Goal: Task Accomplishment & Management: Use online tool/utility

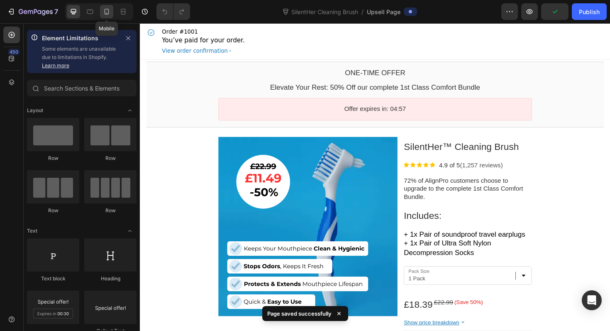
click at [107, 7] on icon at bounding box center [107, 11] width 8 height 8
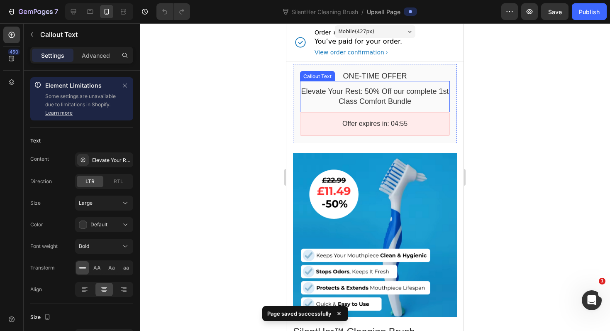
click at [350, 93] on bdo "Elevate Your Rest: 50% Off our complete 1st Class Comfort Bundle" at bounding box center [375, 96] width 148 height 18
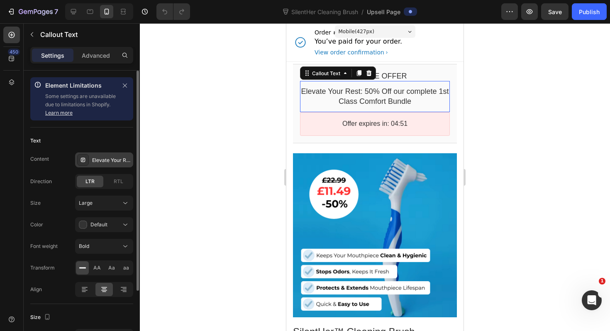
click at [100, 160] on div "Elevate Your Rest: 50% Off our complete 1st Class Comfort Bundle" at bounding box center [111, 160] width 39 height 7
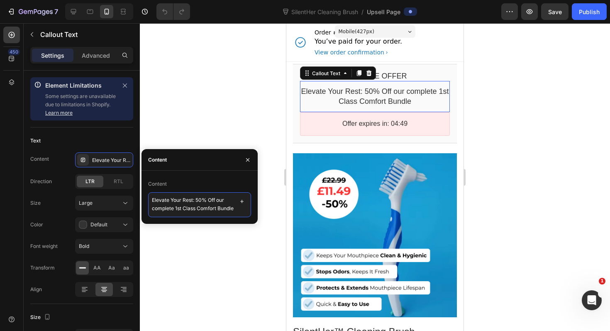
scroll to position [7, 0]
drag, startPoint x: 154, startPoint y: 199, endPoint x: 193, endPoint y: 224, distance: 46.2
click at [193, 0] on div "7 Version history SilentHer Cleaning Brush / Upsell Page Preview Save Publish 4…" at bounding box center [305, 0] width 610 height 0
type textarea "E"
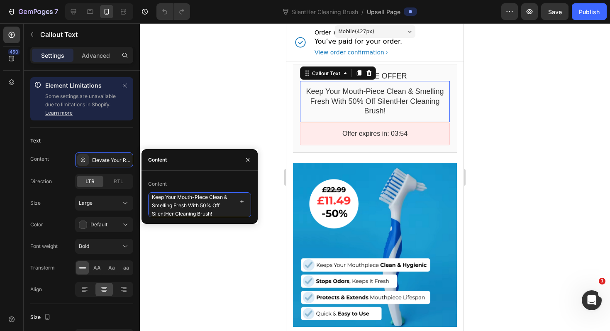
drag, startPoint x: 215, startPoint y: 214, endPoint x: 144, endPoint y: 196, distance: 72.8
click at [144, 196] on div "Content Keep Your Mouth-Piece Clean & Smelling Fresh With 50% Off SilentHer Cle…" at bounding box center [200, 197] width 116 height 40
paste textarea "piece Clean and Smelling Fresh – Get 50% Off the"
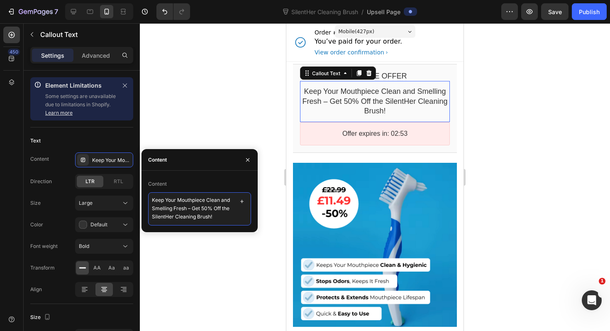
click at [201, 208] on textarea "Keep Your Mouthpiece Clean and Smelling Fresh – Get 50% Off the SilentHer Clean…" at bounding box center [199, 208] width 103 height 33
click at [203, 207] on textarea "Keep Your Mouthpiece Clean and Smelling Fresh Get 50% Off the SilentHer Cleanin…" at bounding box center [199, 204] width 103 height 25
type textarea "Keep Your Mouthpiece Clean and Smelling Fresh With 50% Off the SilentHer Cleani…"
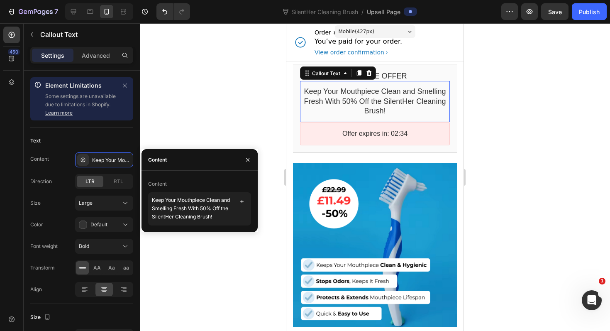
click at [510, 178] on div at bounding box center [375, 177] width 470 height 308
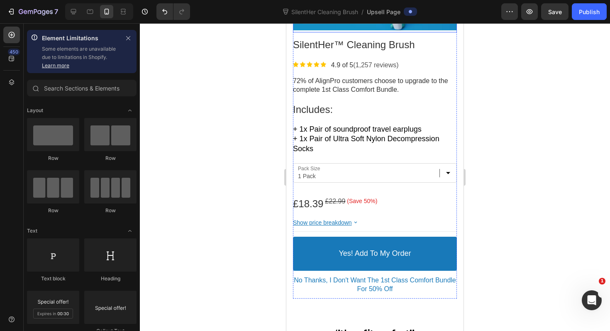
scroll to position [305, 0]
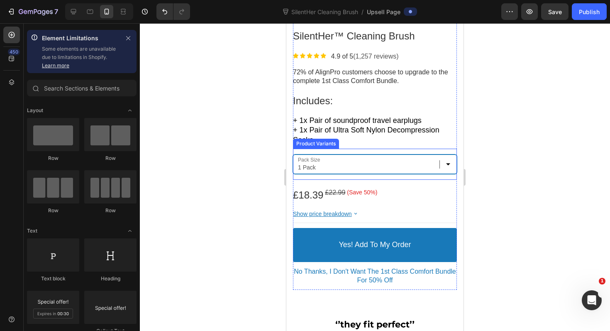
click at [450, 163] on select "1 Pack Twin Pack" at bounding box center [375, 164] width 164 height 20
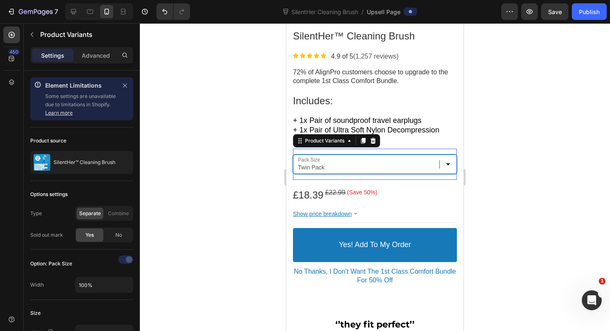
click at [293, 154] on select "1 Pack Twin Pack" at bounding box center [375, 164] width 164 height 20
click at [448, 164] on select "1 Pack Twin Pack" at bounding box center [375, 164] width 164 height 20
click at [293, 154] on select "1 Pack Twin Pack" at bounding box center [375, 164] width 164 height 20
click at [447, 168] on select "1 Pack Twin Pack" at bounding box center [375, 164] width 164 height 20
click at [293, 154] on select "1 Pack Twin Pack" at bounding box center [375, 164] width 164 height 20
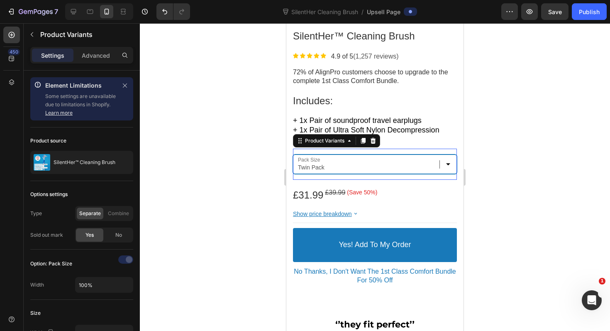
click at [447, 159] on select "1 Pack Twin Pack" at bounding box center [375, 164] width 164 height 20
click at [293, 154] on select "1 Pack Twin Pack" at bounding box center [375, 164] width 164 height 20
select select "1 Pack"
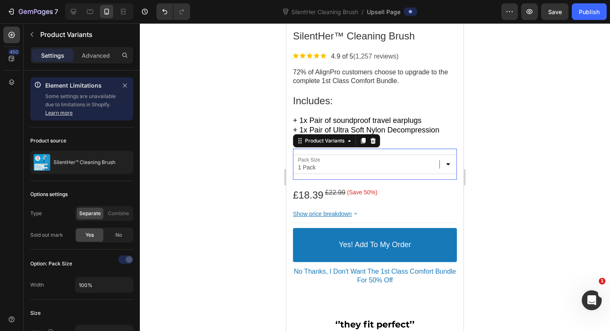
click at [528, 176] on div at bounding box center [375, 177] width 470 height 308
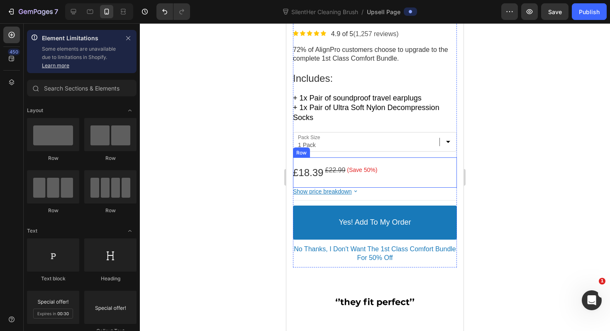
scroll to position [330, 0]
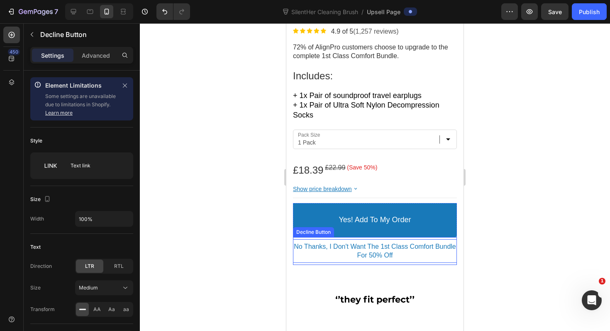
click at [381, 249] on p "No Thanks, I Don't Want The 1st Class Comfort Bundle For 50% Off" at bounding box center [375, 250] width 164 height 17
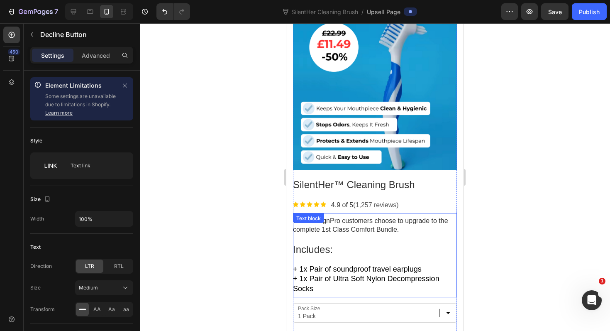
scroll to position [0, 0]
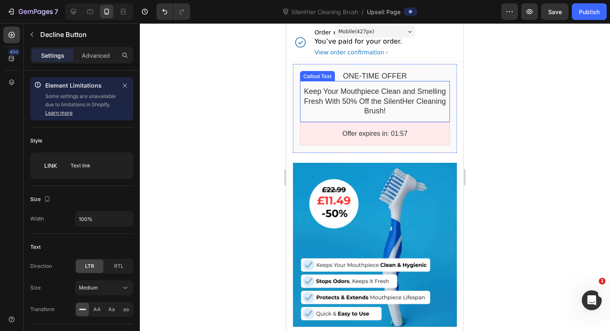
click at [401, 106] on div "Keep Your Mouthpiece Clean and Smelling Fresh With 50% Off the SilentHer Cleani…" at bounding box center [375, 101] width 150 height 29
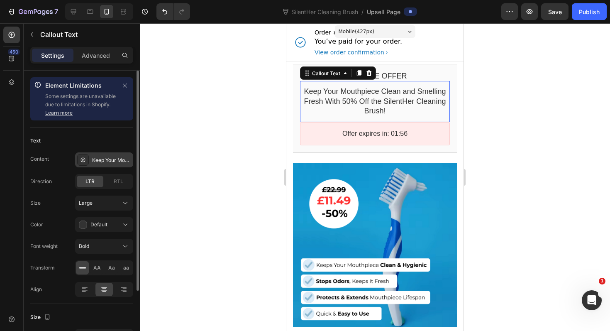
click at [105, 162] on div "Keep Your Mouthpiece Clean and Smelling Fresh With 50% Off the SilentHer Cleani…" at bounding box center [111, 160] width 39 height 7
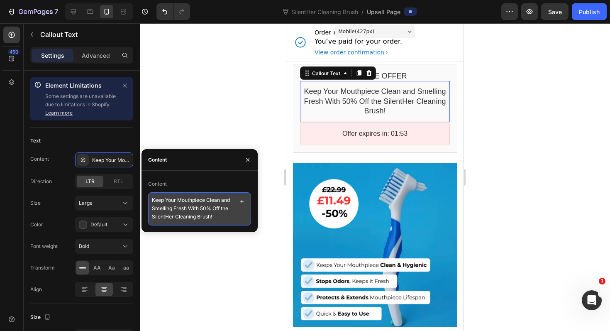
click at [191, 217] on textarea "Keep Your Mouthpiece Clean and Smelling Fresh With 50% Off the SilentHer Cleani…" at bounding box center [199, 208] width 103 height 33
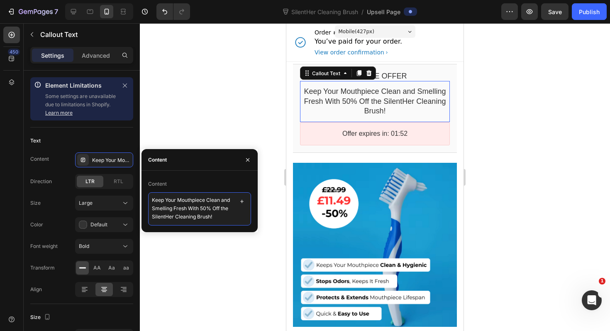
paste textarea "™"
type textarea "Keep Your Mouthpiece Clean and Smelling Fresh With 50% Off the SilentHer™ Clean…"
click at [506, 214] on div at bounding box center [375, 177] width 470 height 308
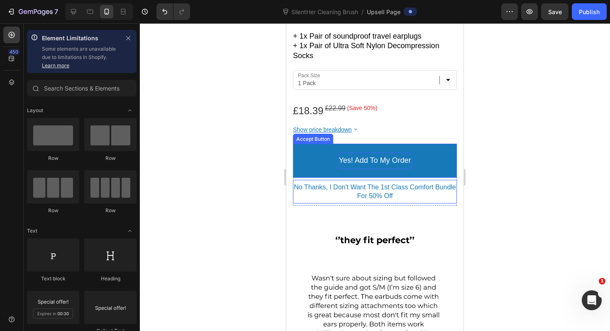
scroll to position [371, 0]
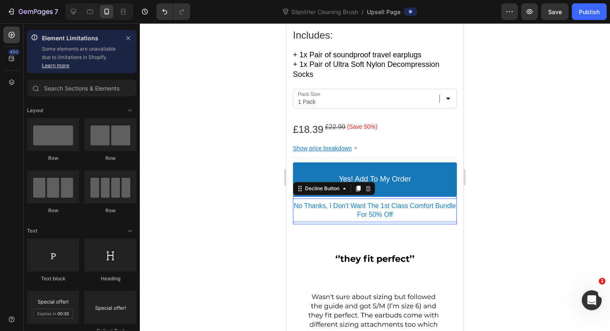
click at [364, 215] on p "No Thanks, I Don't Want The 1st Class Comfort Bundle For 50% Off" at bounding box center [375, 210] width 164 height 17
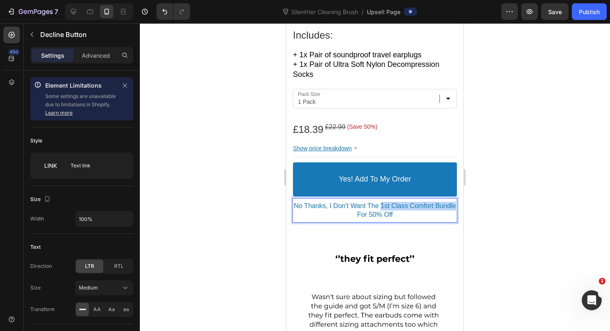
drag, startPoint x: 382, startPoint y: 204, endPoint x: 456, endPoint y: 205, distance: 74.3
click at [456, 205] on p "No Thanks, I Don't Want The 1st Class Comfort Bundle For 50% Off" at bounding box center [375, 210] width 164 height 17
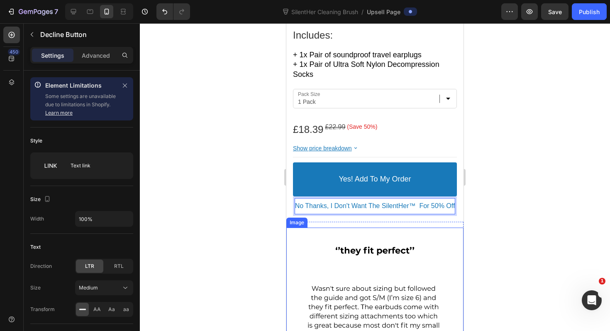
click at [293, 198] on button "No Thanks, I Don't Want The SilentHer™ For 50% Off" at bounding box center [375, 205] width 164 height 15
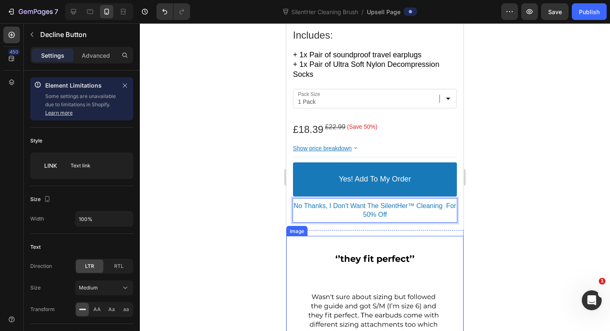
click at [293, 198] on button "No Thanks, I Don't Want The SilentHer™ Cleaning For 50% Off" at bounding box center [375, 210] width 164 height 24
click at [293, 198] on button "No Thanks, I Don't Want The SilentHer™ Cleaning Brush For 50% Off" at bounding box center [375, 210] width 164 height 24
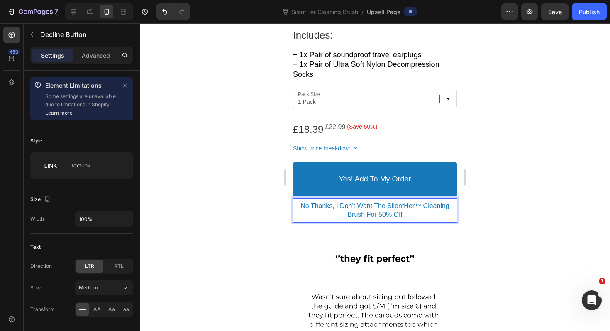
click at [570, 229] on div at bounding box center [375, 177] width 470 height 308
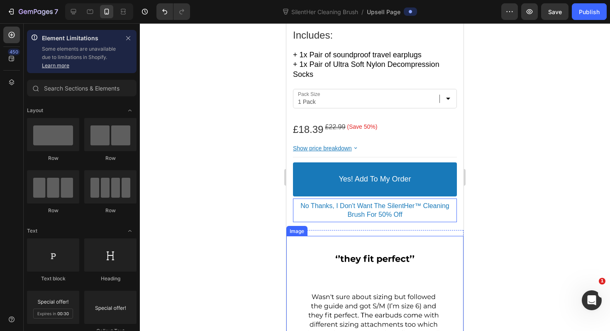
click at [395, 250] on div at bounding box center [374, 324] width 177 height 177
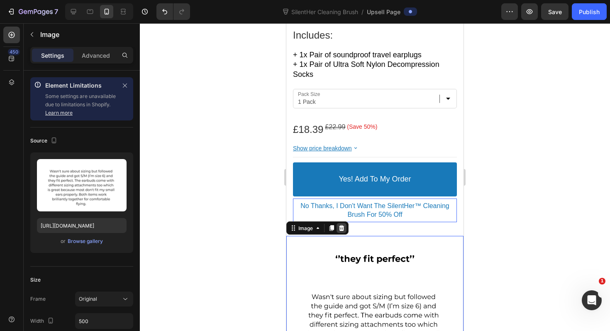
click at [342, 228] on icon at bounding box center [341, 228] width 5 height 6
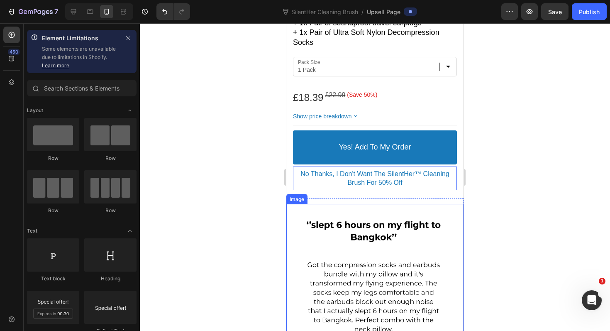
scroll to position [403, 0]
click at [352, 267] on div at bounding box center [374, 291] width 177 height 177
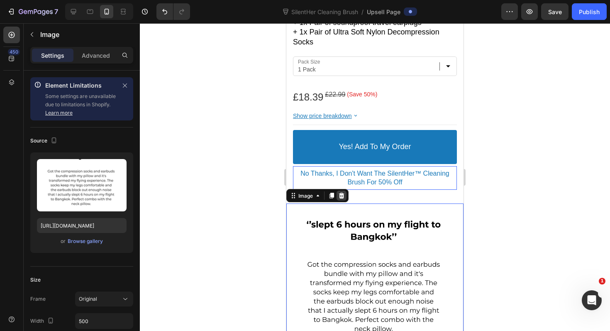
click at [343, 193] on icon at bounding box center [341, 195] width 7 height 7
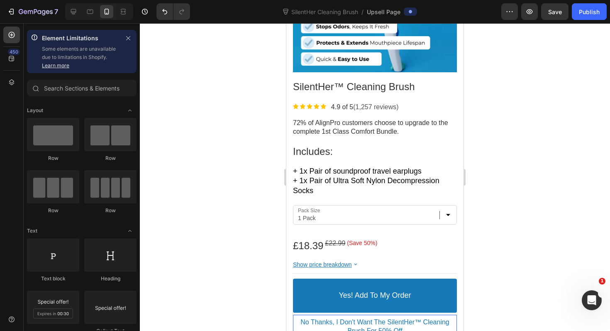
scroll to position [253, 0]
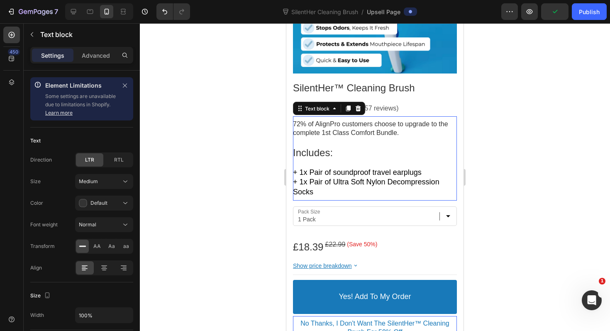
click at [332, 131] on span "72% of AlignPro customers choose to upgrade to the complete 1st Class Comfort B…" at bounding box center [370, 128] width 155 height 16
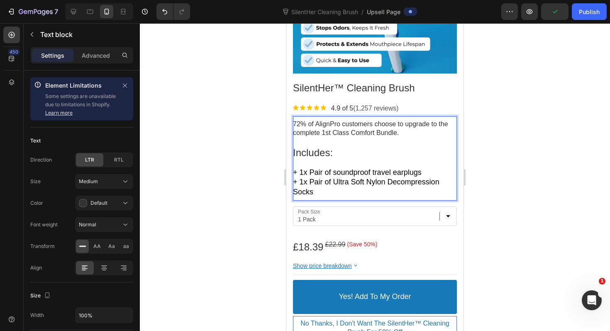
click at [301, 124] on span "72% of AlignPro customers choose to upgrade to the complete 1st Class Comfort B…" at bounding box center [370, 128] width 155 height 16
click at [316, 124] on span "89% of AlignPro customers choose to upgrade to the complete 1st Class Comfort B…" at bounding box center [370, 128] width 155 height 16
drag, startPoint x: 318, startPoint y: 124, endPoint x: 344, endPoint y: 126, distance: 25.8
click at [344, 126] on span "89% of AlignPro customers choose to upgrade to the complete 1st Class Comfort B…" at bounding box center [370, 128] width 155 height 16
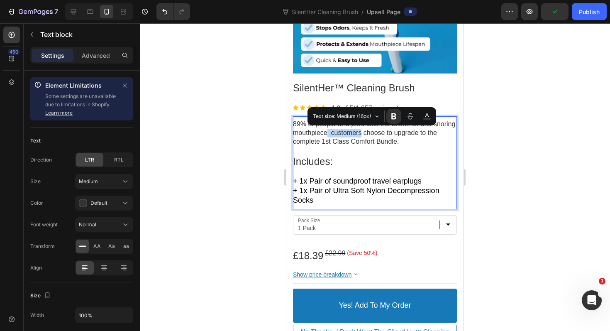
drag, startPoint x: 355, startPoint y: 132, endPoint x: 390, endPoint y: 132, distance: 35.3
click at [390, 132] on span "89% of people who purchase the SilentHer anti-snoring mouthpiece customers choo…" at bounding box center [374, 132] width 162 height 24
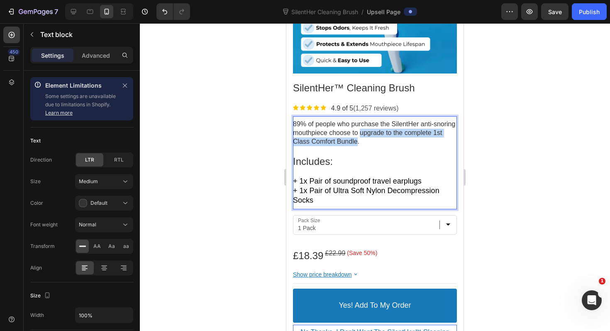
drag, startPoint x: 389, startPoint y: 132, endPoint x: 401, endPoint y: 140, distance: 14.7
click at [401, 140] on span "89% of people who purchase the SilentHer anti-snoring mouthpiece choose to upgr…" at bounding box center [374, 132] width 162 height 24
click at [426, 122] on span "89% of people who purchase the SilentHer anti-snoring mouthpiece choose to keep…" at bounding box center [374, 132] width 162 height 24
click at [430, 122] on span "89% of people who purchase the SilentHer anti-snoring mouthpiece choose to keep…" at bounding box center [374, 132] width 162 height 24
click at [296, 133] on span "89% of people who purchase the SilentHer Anti-snoring mouthpiece choose to keep…" at bounding box center [374, 132] width 163 height 24
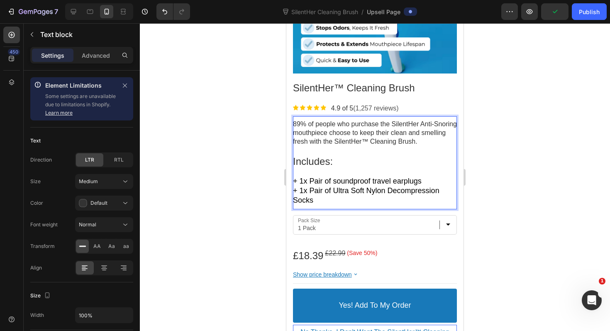
click at [325, 131] on span "89% of people who purchase the SilentHer Anti-Snoring mouthpiece choose to keep…" at bounding box center [375, 132] width 164 height 24
click at [524, 162] on div at bounding box center [375, 177] width 470 height 308
click at [399, 136] on span "89% of people who purchase the SilentHer Anti-Snoring Mouthpiece choose to keep…" at bounding box center [375, 132] width 164 height 24
click at [329, 135] on span "89% of people who purchase the SilentHer Anti-Snoring Mouthpiece choose to keep…" at bounding box center [375, 132] width 164 height 24
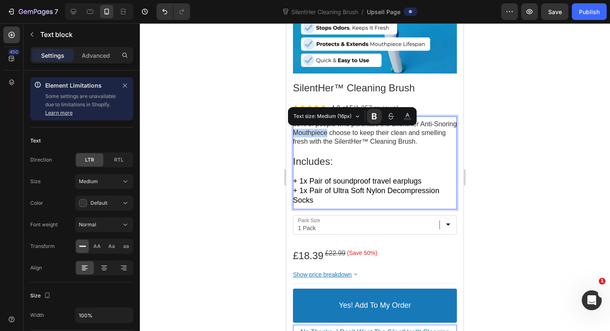
copy span "Mouthpiece"
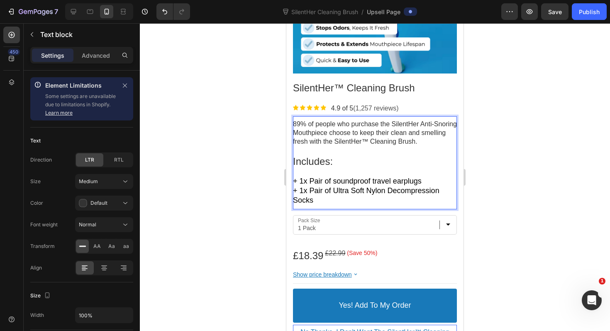
click at [423, 135] on span "89% of people who purchase the SilentHer Anti-Snoring Mouthpiece choose to keep…" at bounding box center [375, 132] width 164 height 24
click at [300, 141] on span "89% of people who purchase the SilentHer Anti-Snoring Mouthpiece choose to keep…" at bounding box center [375, 132] width 164 height 24
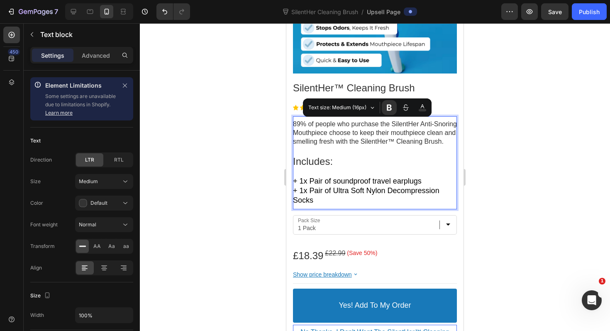
drag, startPoint x: 387, startPoint y: 152, endPoint x: 292, endPoint y: 123, distance: 99.4
click at [292, 123] on section "Product Images SilentHer™ Cleaning Brush Product Title Image 4.9 of 5 (1,257 re…" at bounding box center [374, 129] width 177 height 455
copy span "89% of people who purchase the SilentHer Anti-Snoring Mouthpiece choose to keep…"
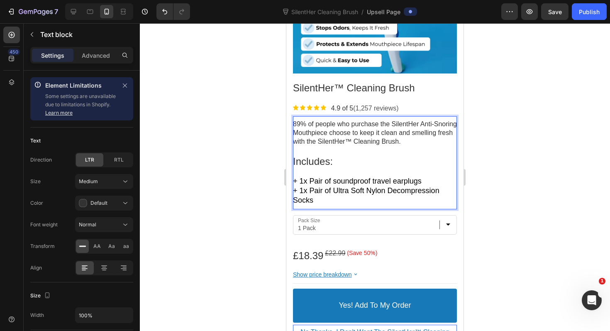
click at [502, 157] on div at bounding box center [375, 177] width 470 height 308
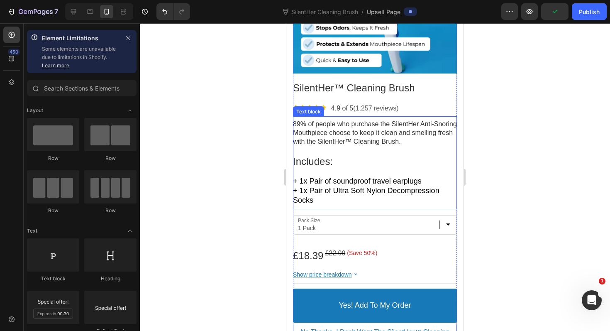
click at [331, 184] on span "+ 1x Pair of soundproof travel earplugs" at bounding box center [357, 181] width 129 height 8
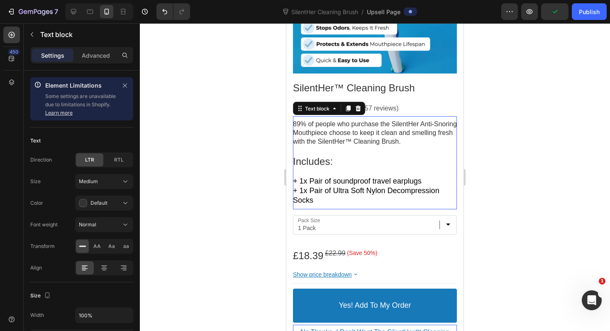
click at [324, 205] on div "89% of people who purchase the SilentHer Anti-Snoring Mouthpiece choose to keep…" at bounding box center [375, 162] width 164 height 93
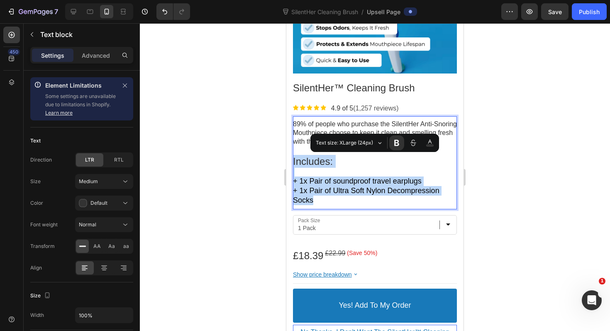
drag, startPoint x: 324, startPoint y: 202, endPoint x: 294, endPoint y: 159, distance: 53.1
click at [294, 158] on div "89% of people who purchase the SilentHer Anti-Snoring Mouthpiece choose to keep…" at bounding box center [375, 162] width 164 height 85
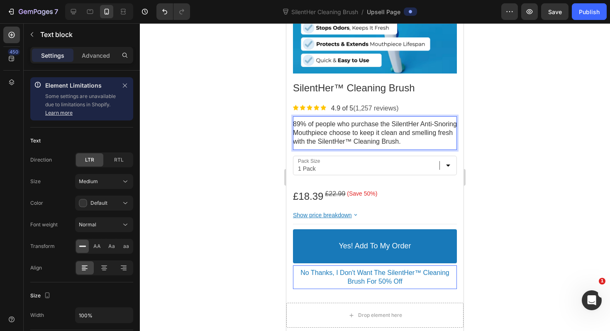
click at [578, 169] on div at bounding box center [375, 177] width 470 height 308
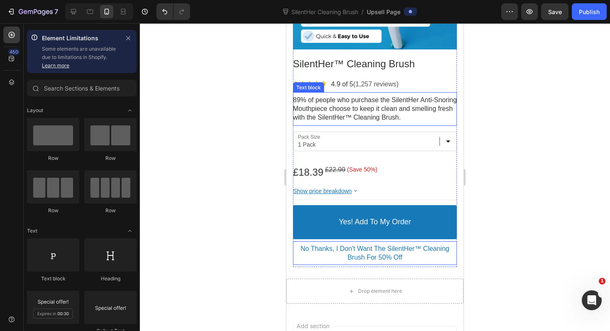
scroll to position [284, 0]
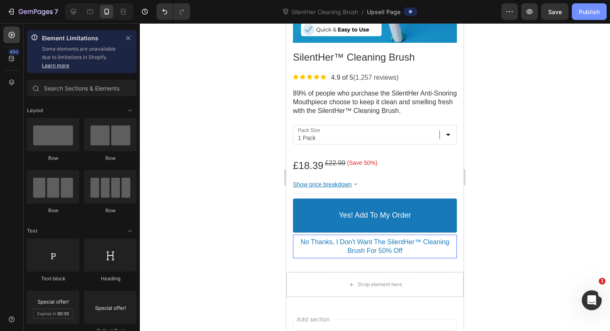
click at [585, 14] on div "Publish" at bounding box center [589, 11] width 21 height 9
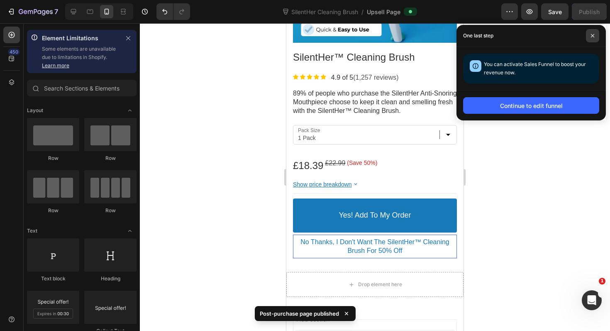
click at [596, 36] on span at bounding box center [592, 35] width 13 height 13
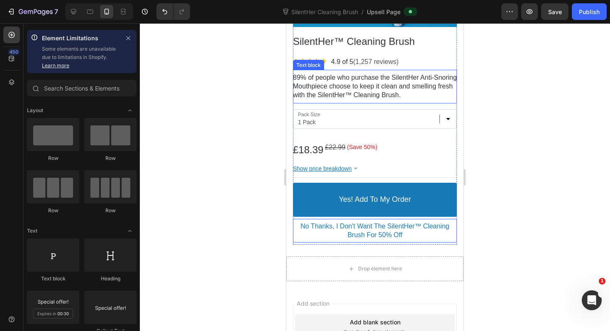
scroll to position [299, 0]
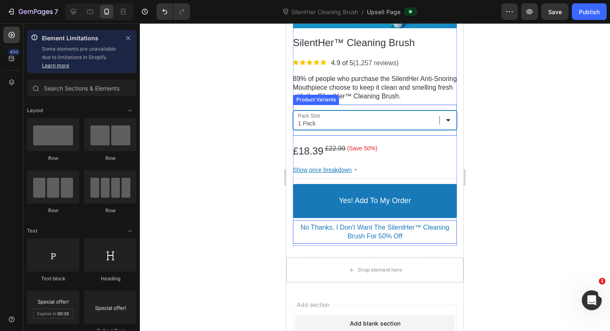
click at [447, 118] on select "1 Pack Twin Pack" at bounding box center [375, 120] width 164 height 20
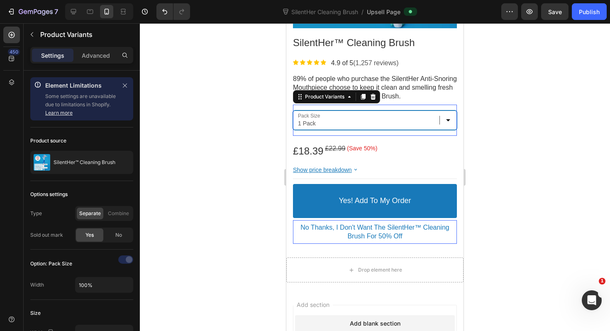
click at [293, 110] on select "1 Pack Twin Pack" at bounding box center [375, 120] width 164 height 20
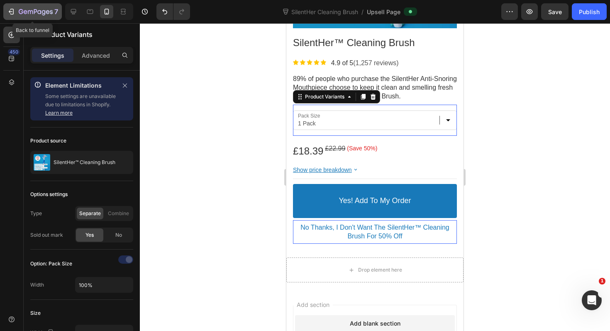
click at [10, 14] on icon "button" at bounding box center [12, 12] width 4 height 6
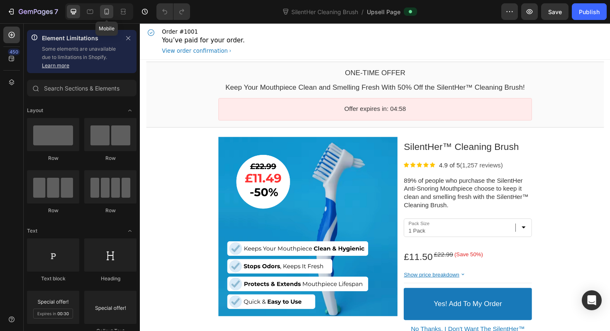
click at [107, 17] on div at bounding box center [106, 11] width 13 height 13
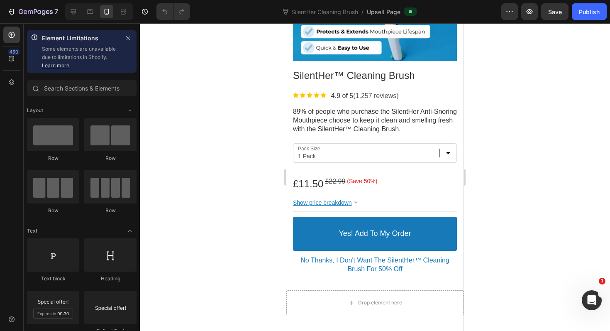
scroll to position [263, 0]
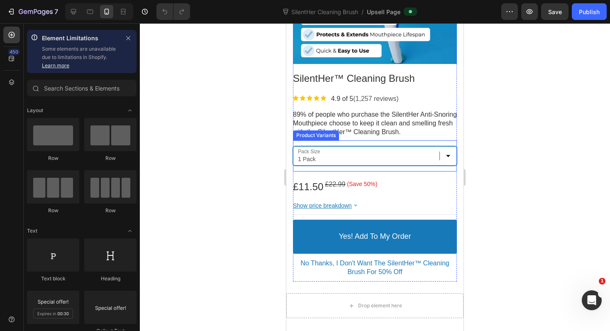
click at [340, 151] on select "1 Pack Twin Pack" at bounding box center [375, 156] width 164 height 20
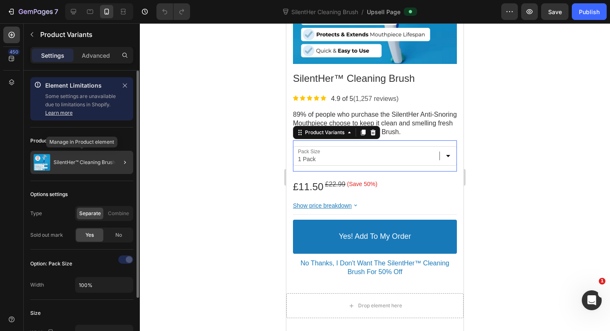
click at [97, 163] on p "SilentHer™ Cleaning Brush" at bounding box center [85, 162] width 62 height 6
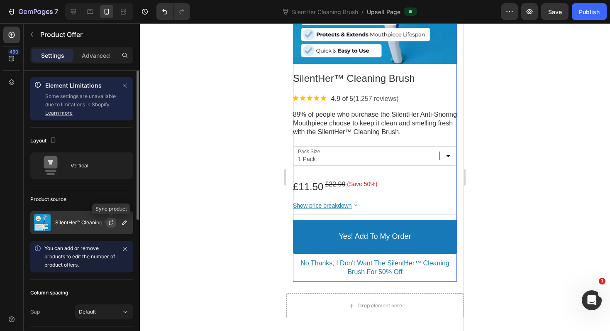
click at [110, 222] on icon "button" at bounding box center [111, 222] width 7 height 7
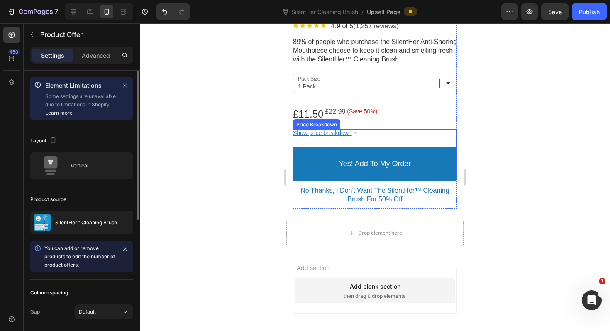
scroll to position [324, 0]
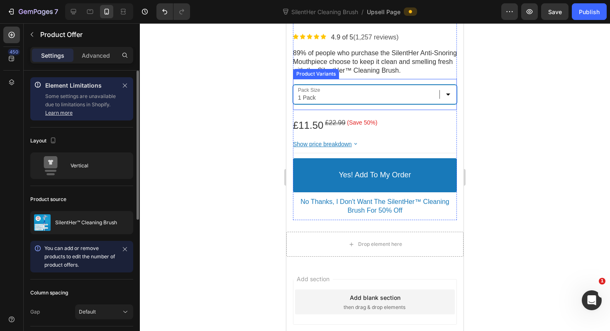
click at [453, 94] on select "1 Pack 2 Pack 3 Pack" at bounding box center [375, 95] width 164 height 20
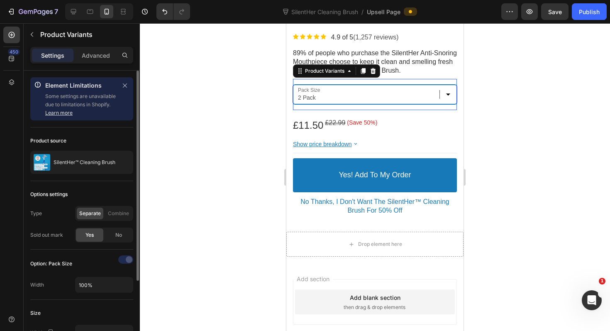
click at [293, 85] on select "1 Pack 2 Pack 3 Pack" at bounding box center [375, 95] width 164 height 20
click at [451, 92] on select "1 Pack 2 Pack 3 Pack" at bounding box center [375, 95] width 164 height 20
click at [293, 85] on select "1 Pack 2 Pack 3 Pack" at bounding box center [375, 95] width 164 height 20
click at [445, 94] on select "1 Pack 2 Pack 3 Pack" at bounding box center [375, 95] width 164 height 20
click at [293, 85] on select "1 Pack 2 Pack 3 Pack" at bounding box center [375, 95] width 164 height 20
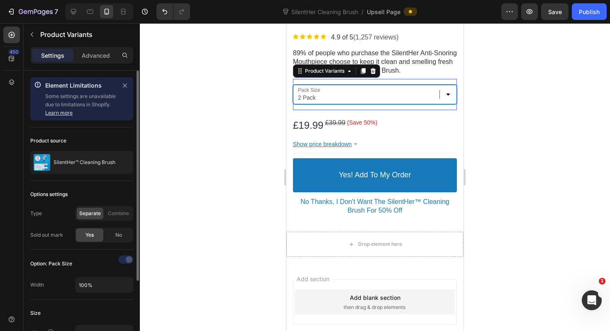
click at [450, 97] on select "1 Pack 2 Pack 3 Pack" at bounding box center [375, 95] width 164 height 20
click at [293, 85] on select "1 Pack 2 Pack 3 Pack" at bounding box center [375, 95] width 164 height 20
select select "3 Pack"
click at [541, 141] on div at bounding box center [375, 177] width 470 height 308
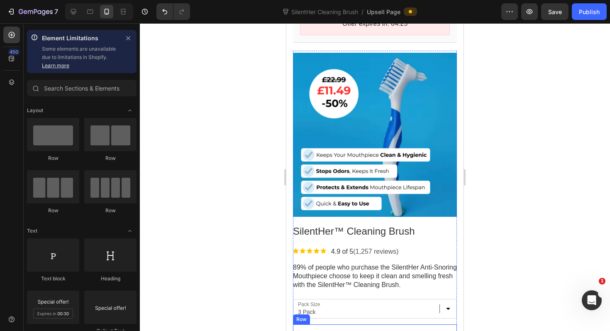
scroll to position [80, 0]
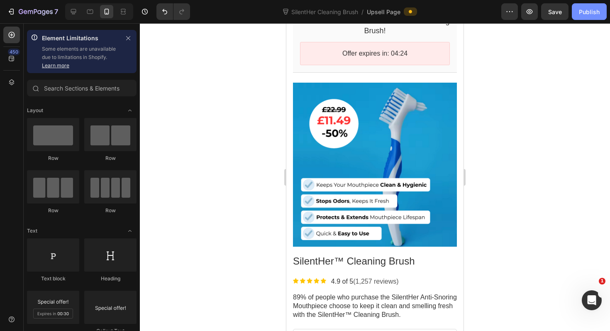
click at [580, 17] on button "Publish" at bounding box center [589, 11] width 35 height 17
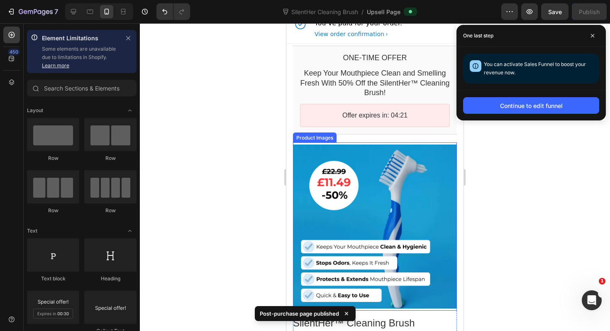
scroll to position [0, 0]
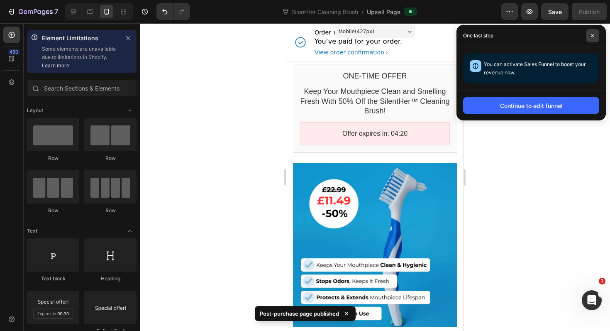
click at [590, 38] on span at bounding box center [592, 35] width 13 height 13
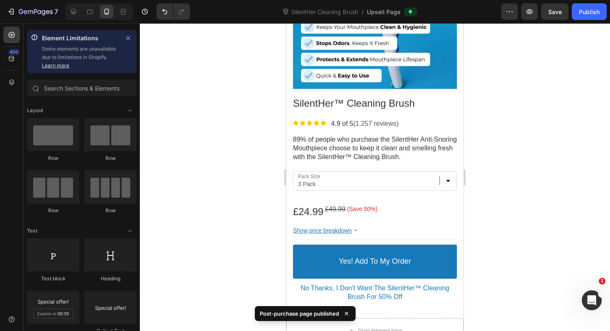
scroll to position [370, 0]
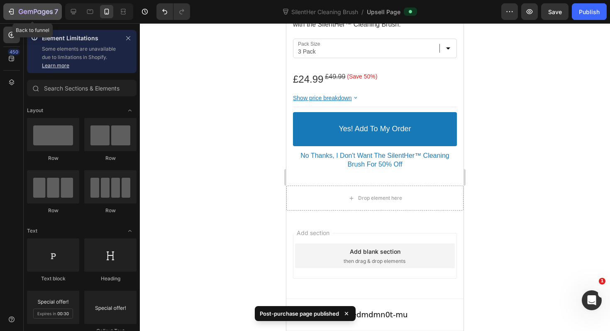
click at [14, 7] on div "7" at bounding box center [32, 12] width 51 height 10
